Goal: Task Accomplishment & Management: Manage account settings

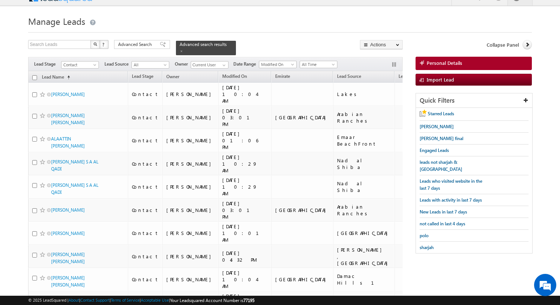
scroll to position [14, 0]
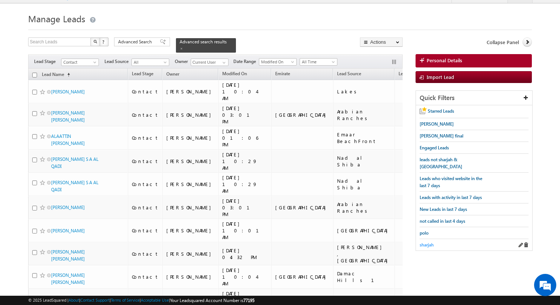
click at [426, 242] on span "sharjah" at bounding box center [426, 245] width 14 height 6
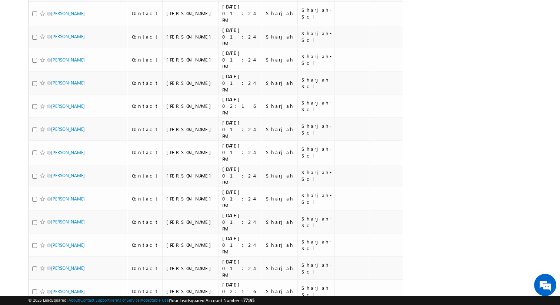
scroll to position [0, 0]
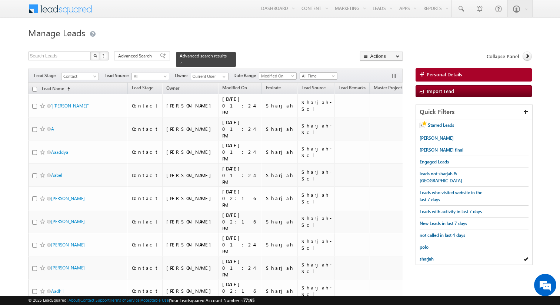
click at [34, 88] on input "checkbox" at bounding box center [34, 89] width 5 height 5
checkbox input "true"
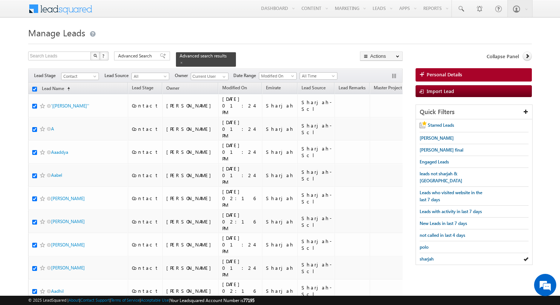
checkbox input "true"
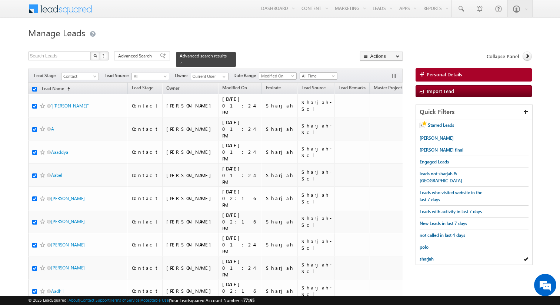
checkbox input "true"
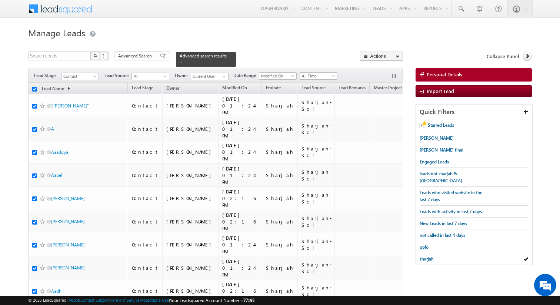
checkbox input "true"
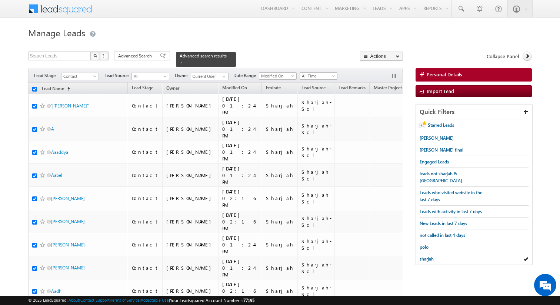
checkbox input "true"
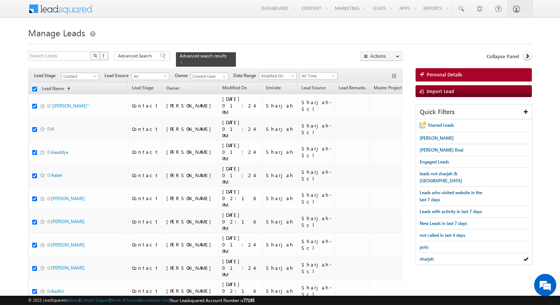
checkbox input "true"
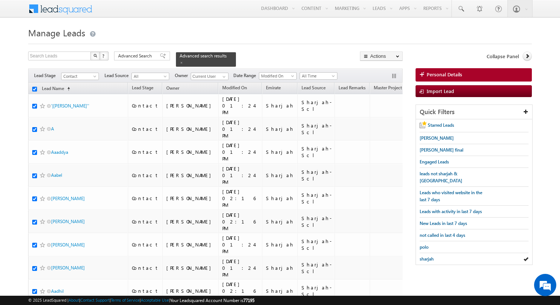
checkbox input "true"
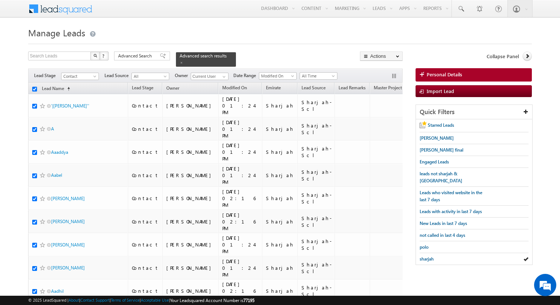
checkbox input "true"
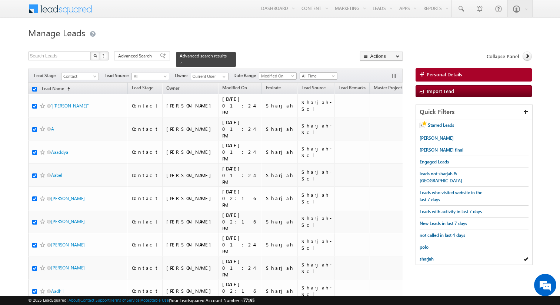
checkbox input "true"
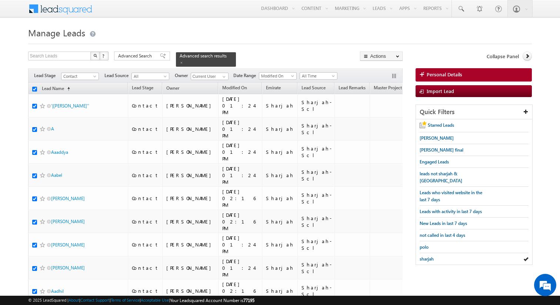
checkbox input "true"
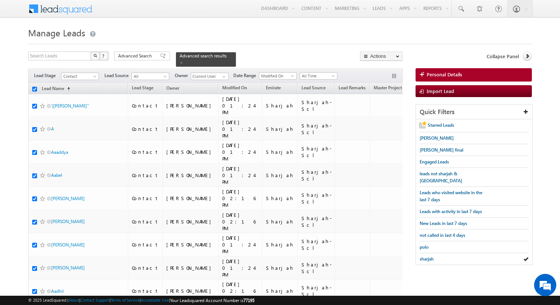
checkbox input "true"
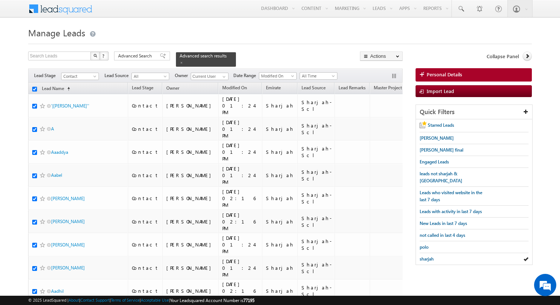
checkbox input "true"
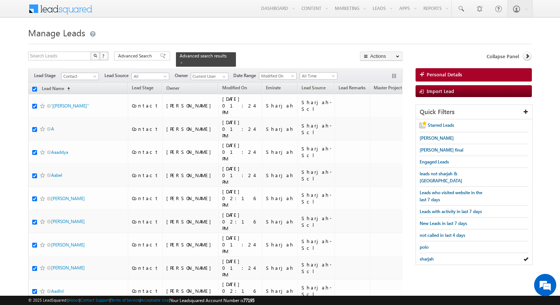
checkbox input "true"
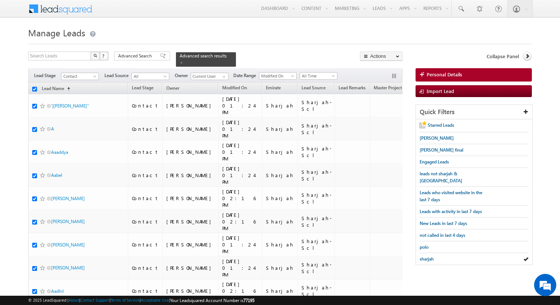
checkbox input "true"
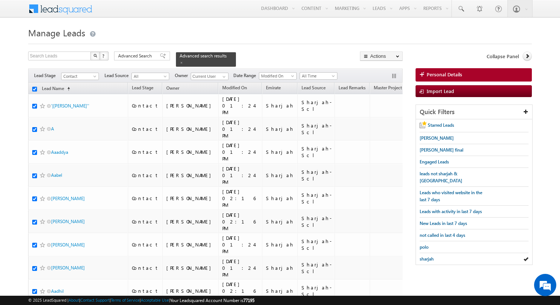
checkbox input "true"
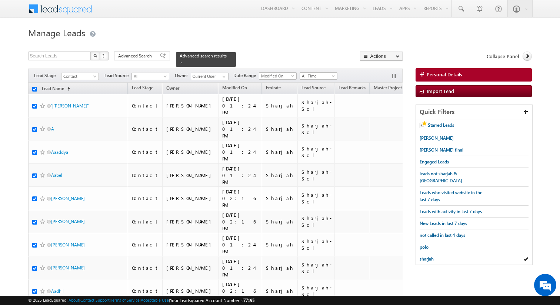
checkbox input "true"
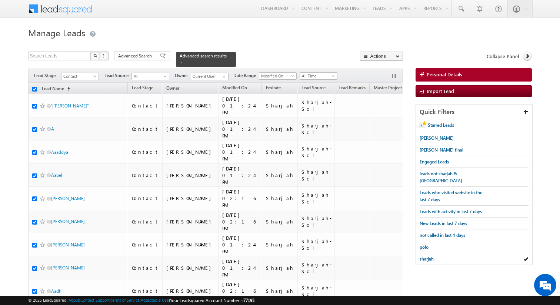
checkbox input "true"
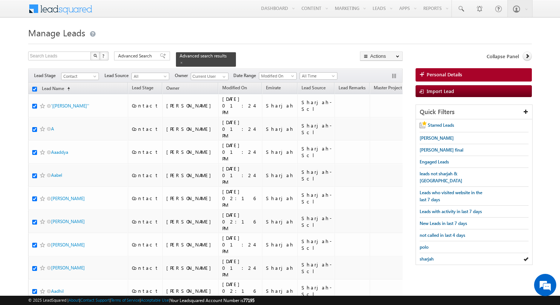
checkbox input "true"
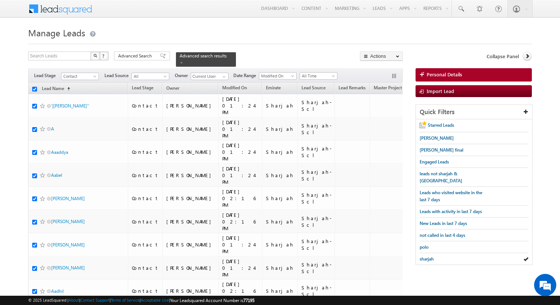
checkbox input "true"
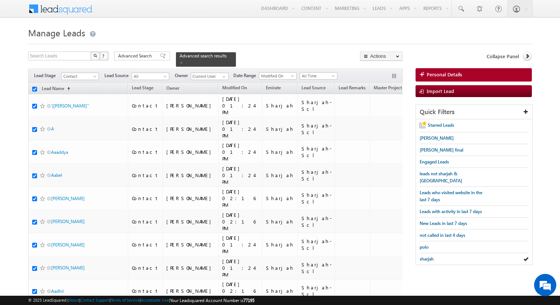
checkbox input "true"
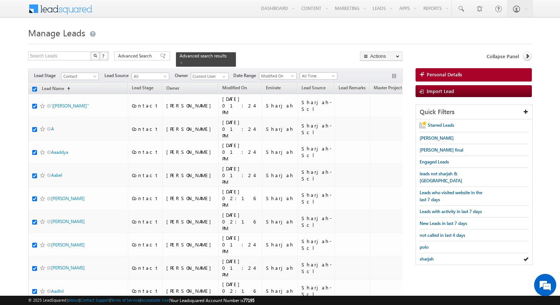
checkbox input "true"
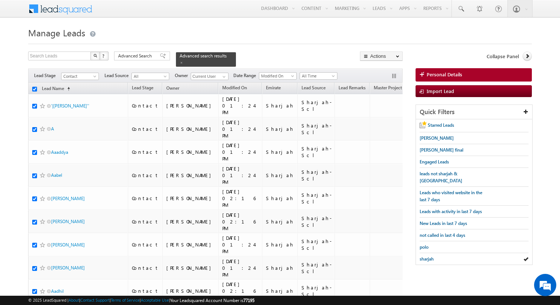
checkbox input "true"
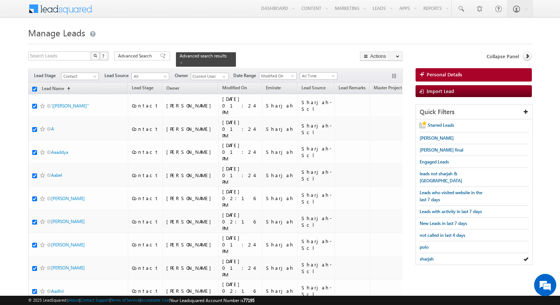
checkbox input "true"
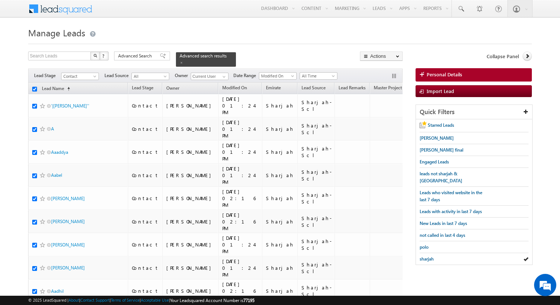
checkbox input "true"
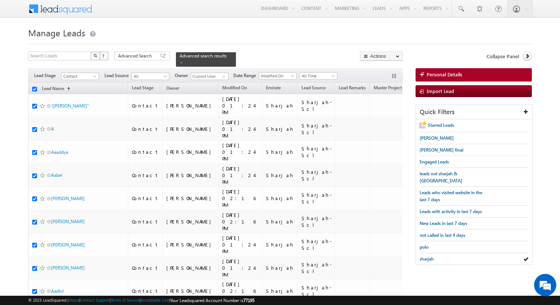
checkbox input "true"
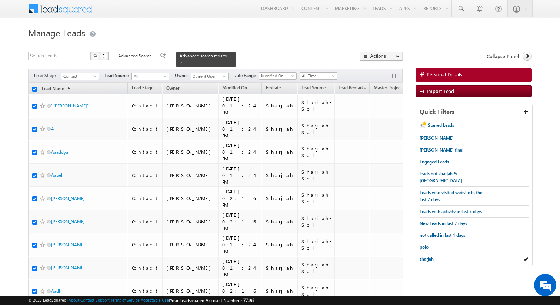
checkbox input "true"
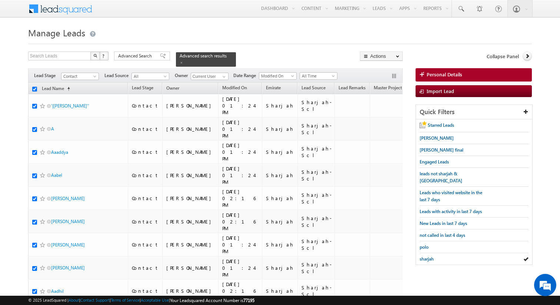
checkbox input "true"
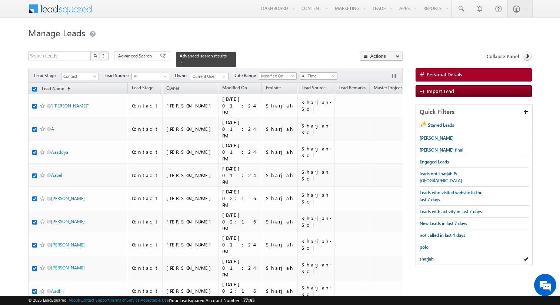
checkbox input "true"
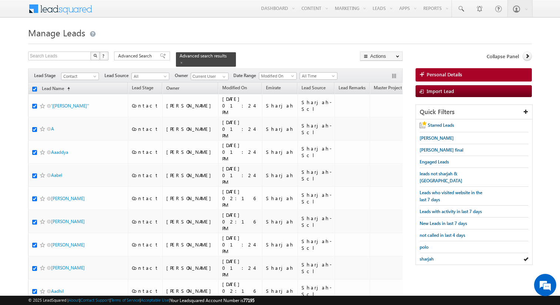
checkbox input "true"
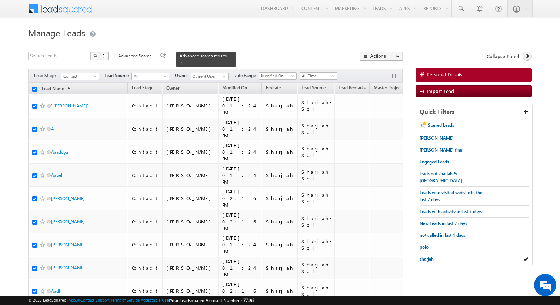
checkbox input "true"
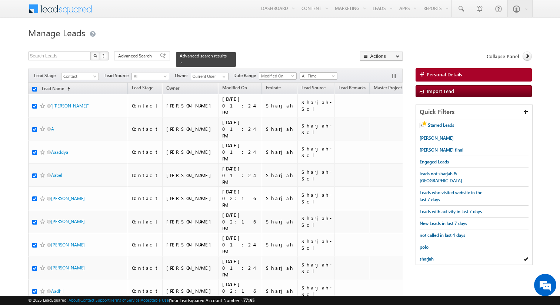
checkbox input "true"
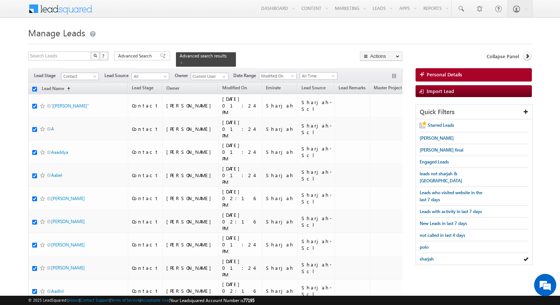
checkbox input "true"
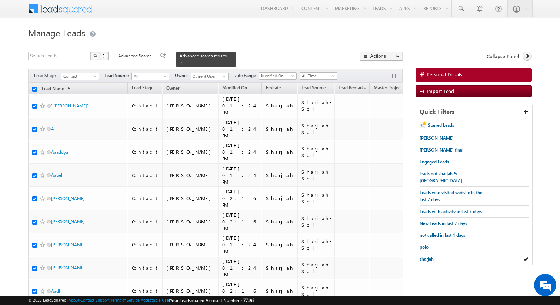
checkbox input "true"
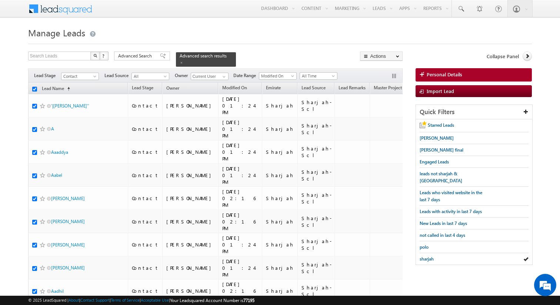
checkbox input "true"
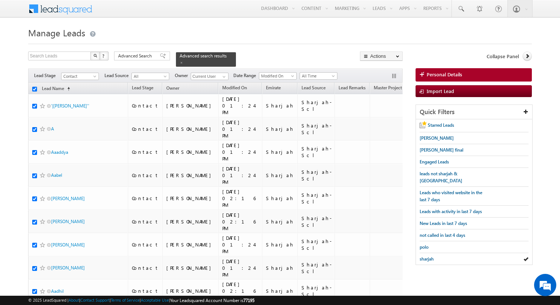
checkbox input "true"
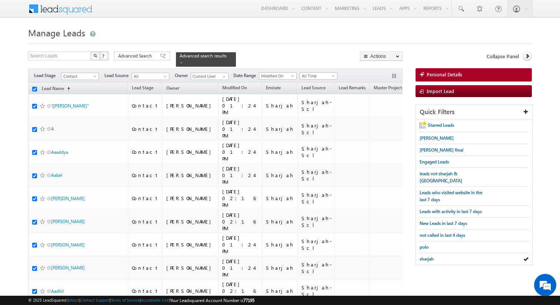
checkbox input "true"
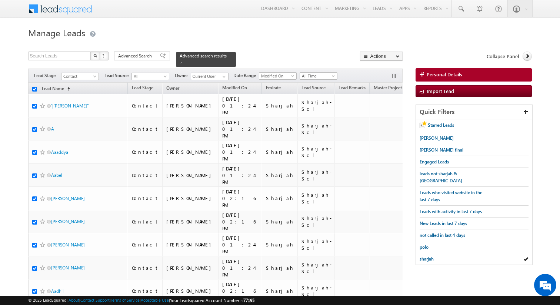
checkbox input "true"
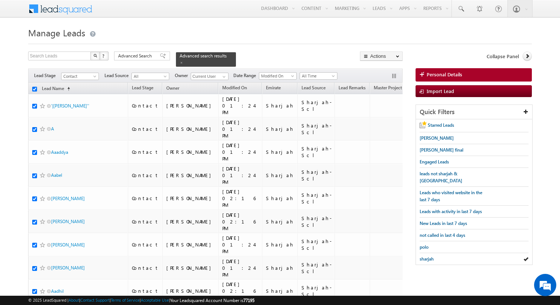
checkbox input "true"
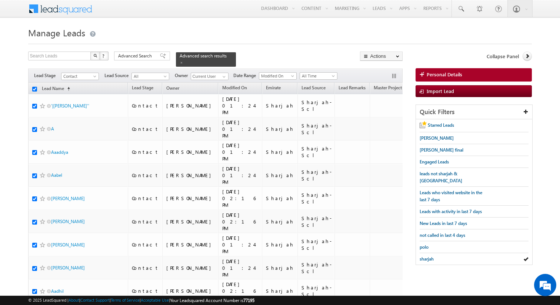
checkbox input "true"
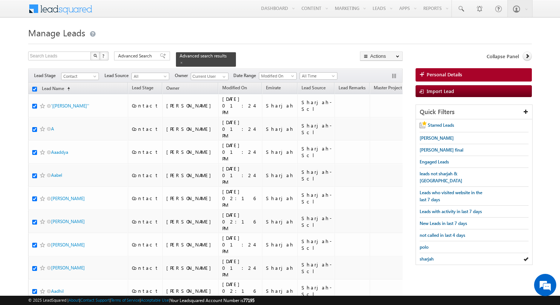
checkbox input "true"
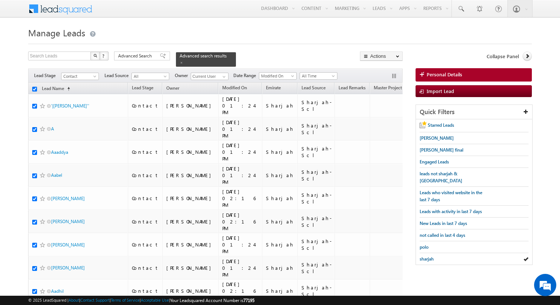
checkbox input "true"
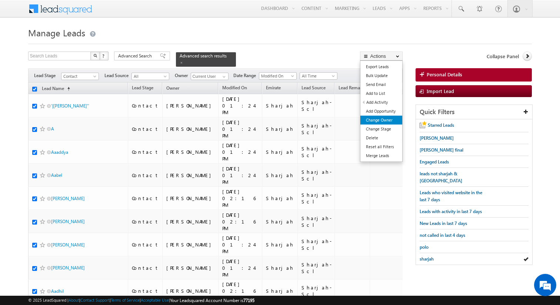
click at [379, 117] on link "Change Owner" at bounding box center [381, 120] width 42 height 9
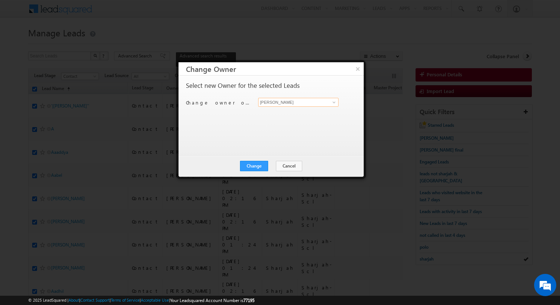
click at [281, 100] on input "[PERSON_NAME]" at bounding box center [298, 102] width 80 height 9
click at [259, 163] on button "Change" at bounding box center [254, 166] width 28 height 10
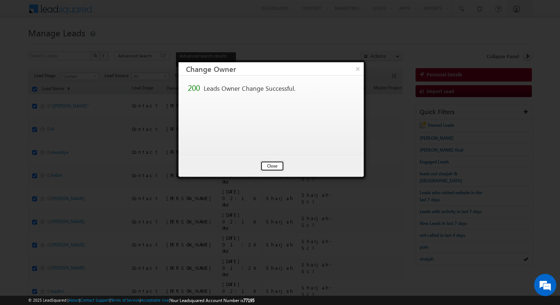
click at [267, 164] on button "Close" at bounding box center [272, 166] width 24 height 10
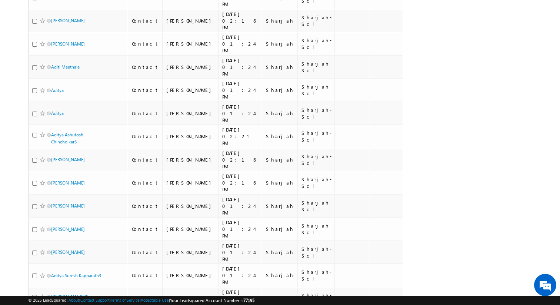
scroll to position [3836, 0]
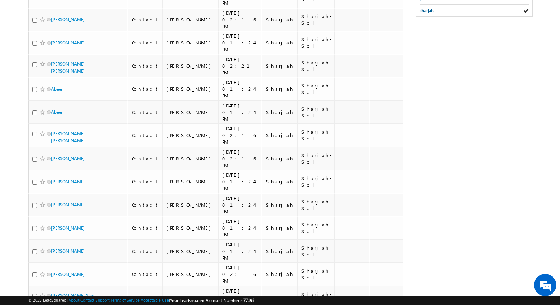
scroll to position [0, 0]
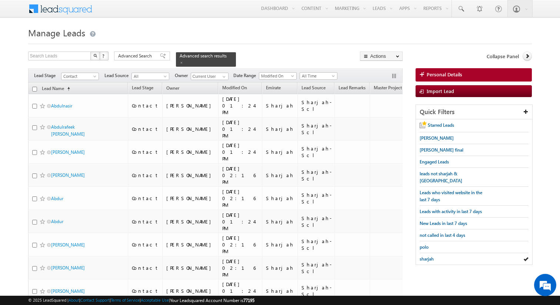
click at [461, 5] on span at bounding box center [460, 8] width 7 height 7
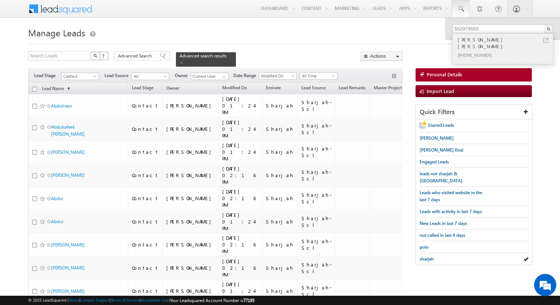
click at [544, 40] on link at bounding box center [545, 40] width 5 height 5
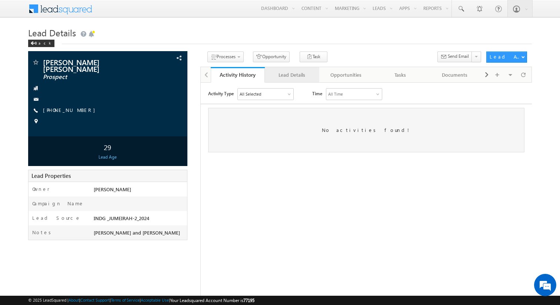
click at [291, 80] on link "Lead Details" at bounding box center [292, 75] width 54 height 16
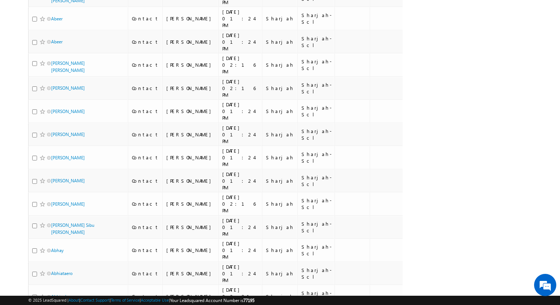
scroll to position [463, 0]
